Goal: Information Seeking & Learning: Learn about a topic

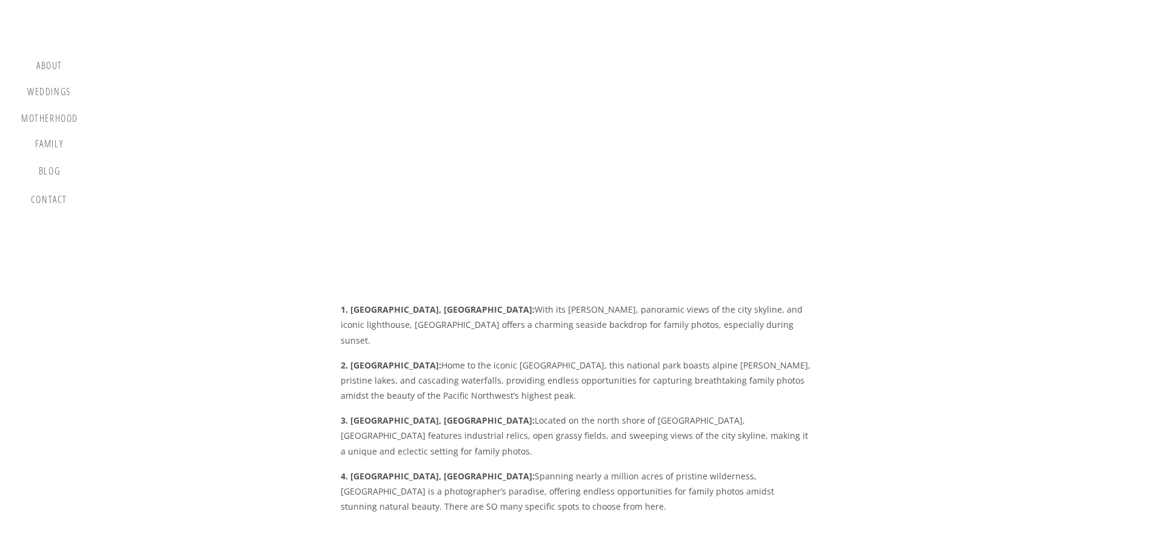
scroll to position [3092, 0]
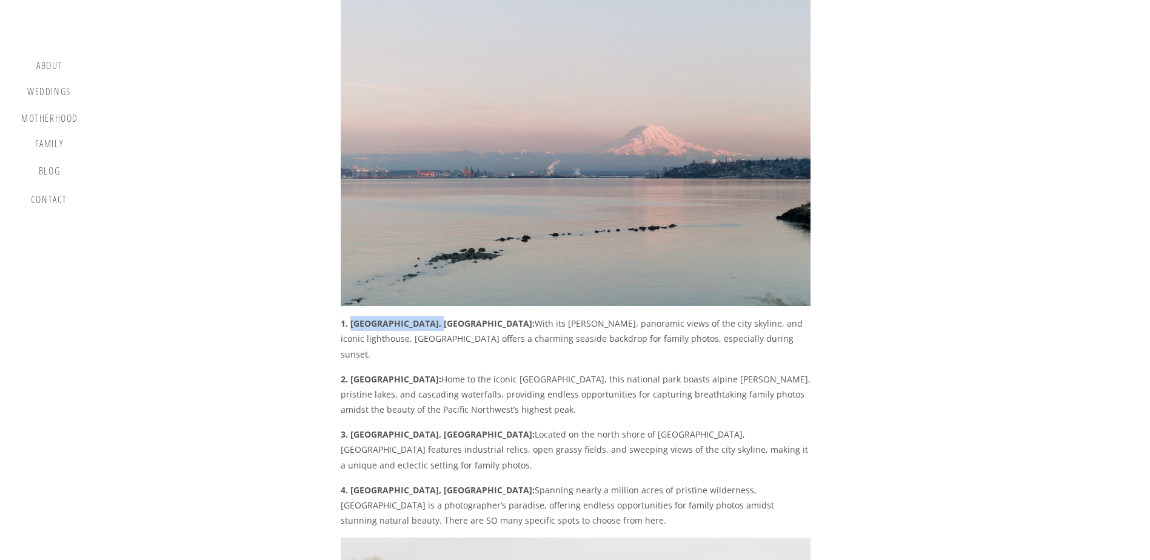
drag, startPoint x: 351, startPoint y: 260, endPoint x: 429, endPoint y: 263, distance: 78.3
click at [429, 318] on strong "1. [GEOGRAPHIC_DATA], [GEOGRAPHIC_DATA]:" at bounding box center [438, 324] width 194 height 12
copy strong "[GEOGRAPHIC_DATA], [GEOGRAPHIC_DATA]"
click at [472, 372] on p "2. [GEOGRAPHIC_DATA]: Home to the iconic [GEOGRAPHIC_DATA], this national park …" at bounding box center [576, 395] width 470 height 46
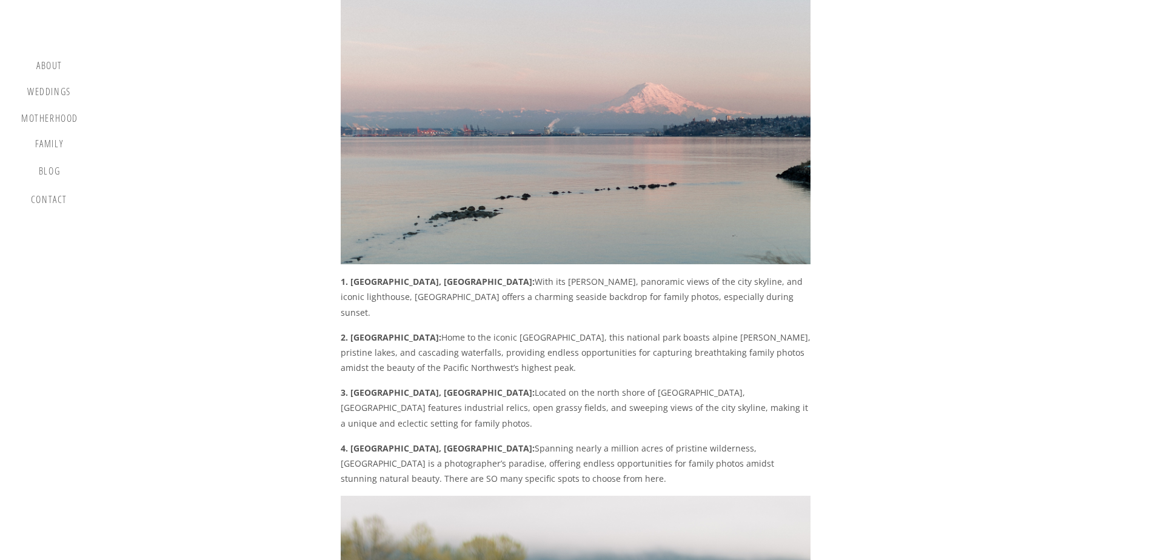
scroll to position [3153, 0]
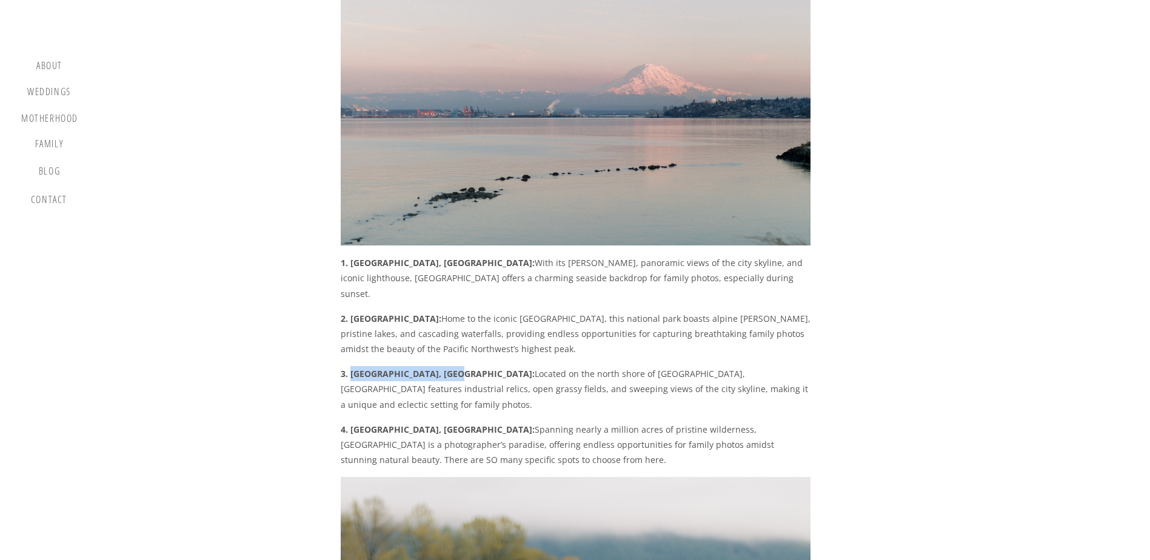
drag, startPoint x: 349, startPoint y: 297, endPoint x: 450, endPoint y: 302, distance: 100.8
click at [450, 368] on strong "3. [GEOGRAPHIC_DATA], [GEOGRAPHIC_DATA]:" at bounding box center [438, 374] width 194 height 12
copy strong "[GEOGRAPHIC_DATA], [GEOGRAPHIC_DATA]"
click at [520, 366] on p "3. [GEOGRAPHIC_DATA], [GEOGRAPHIC_DATA]: Located on the north shore of [GEOGRAP…" at bounding box center [576, 389] width 470 height 46
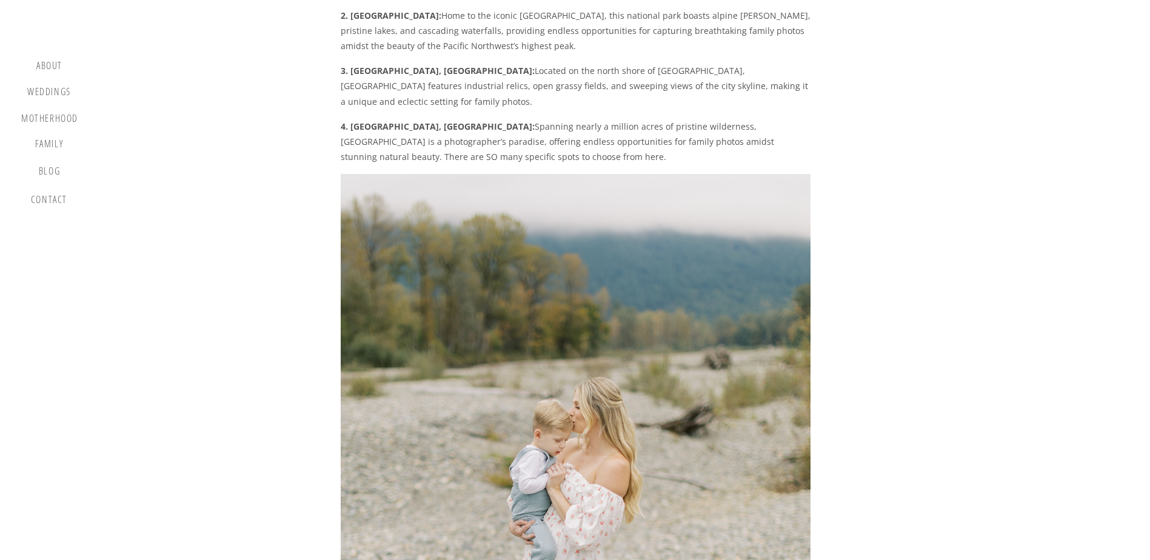
scroll to position [3759, 0]
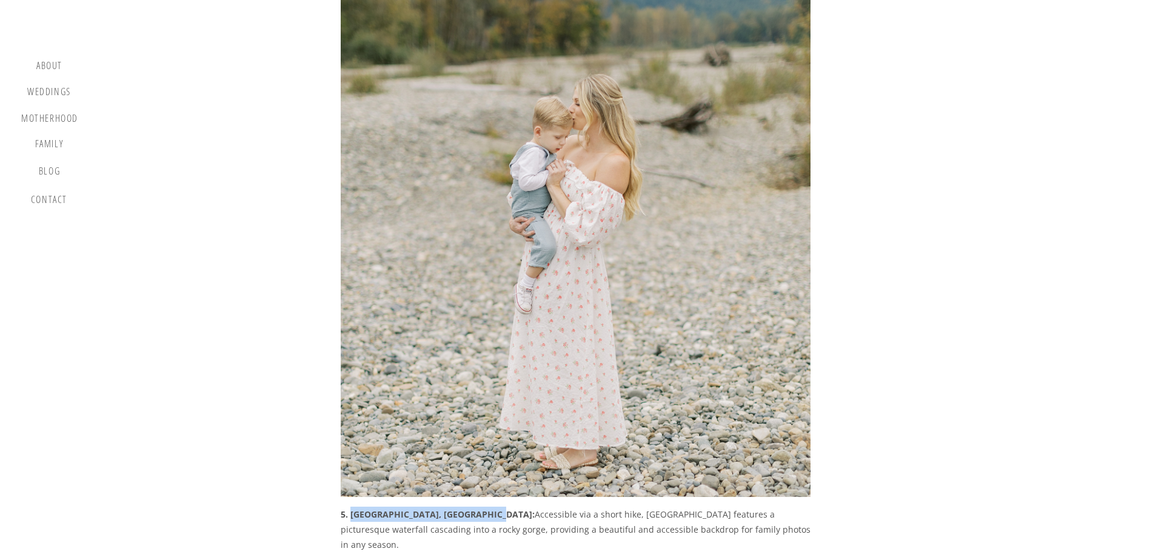
drag, startPoint x: 354, startPoint y: 426, endPoint x: 483, endPoint y: 423, distance: 129.2
click at [483, 509] on strong "5. [GEOGRAPHIC_DATA], [GEOGRAPHIC_DATA]:" at bounding box center [438, 515] width 194 height 12
copy strong "[GEOGRAPHIC_DATA], [GEOGRAPHIC_DATA]"
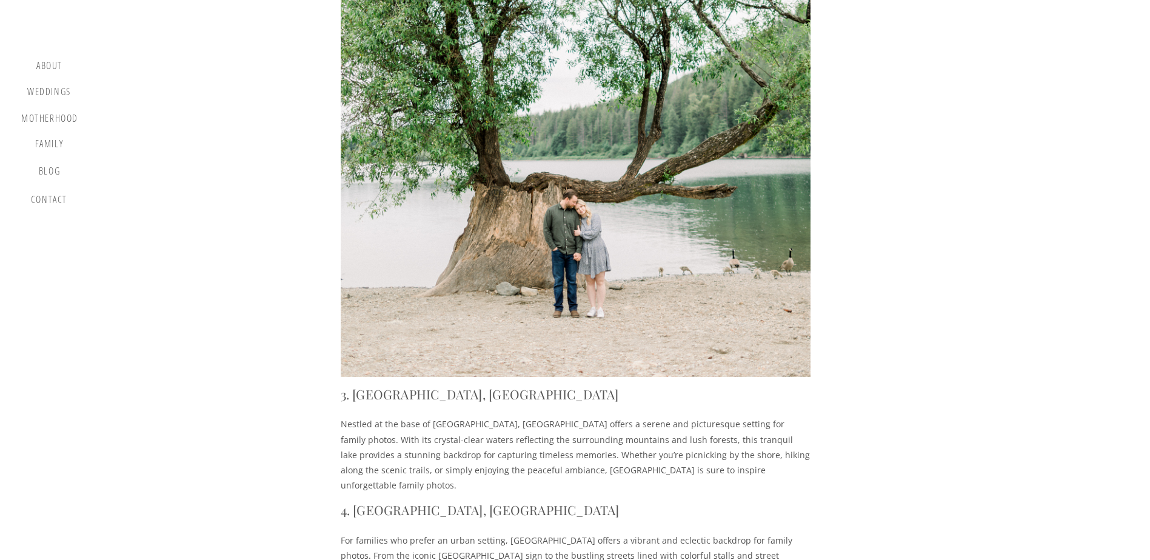
scroll to position [1940, 0]
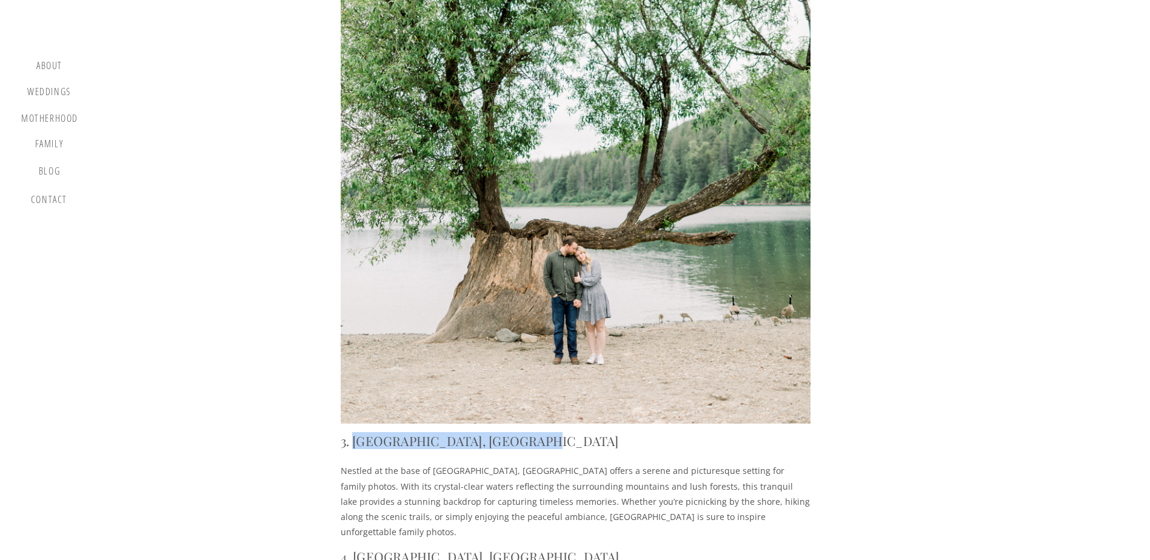
drag, startPoint x: 528, startPoint y: 415, endPoint x: 357, endPoint y: 413, distance: 171.0
click at [357, 434] on h2 "3. [GEOGRAPHIC_DATA], [GEOGRAPHIC_DATA]" at bounding box center [576, 441] width 470 height 15
copy h2 "[GEOGRAPHIC_DATA], [GEOGRAPHIC_DATA]"
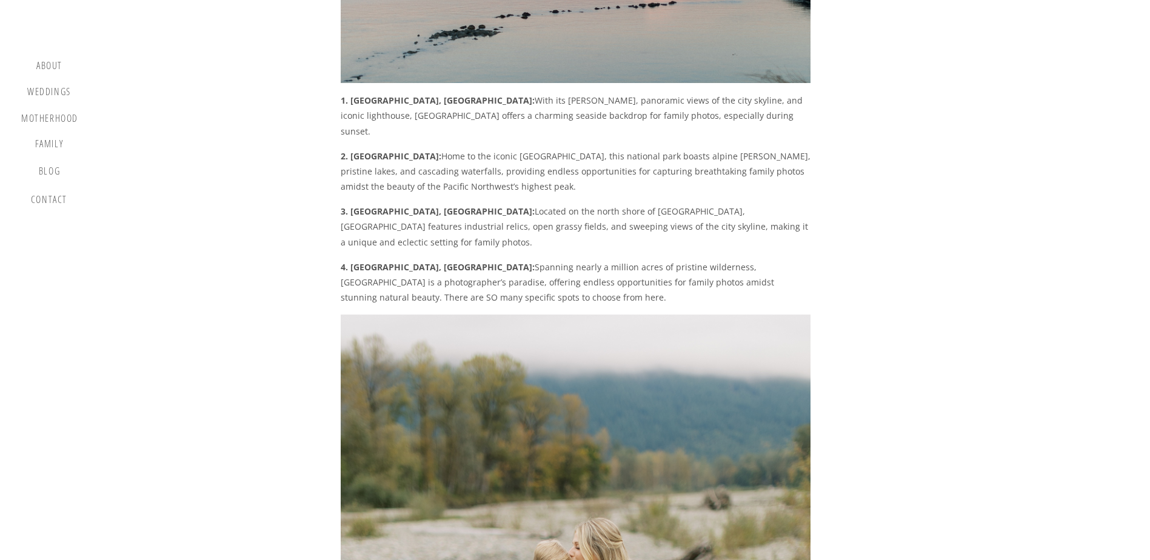
scroll to position [3335, 0]
